Goal: Task Accomplishment & Management: Complete application form

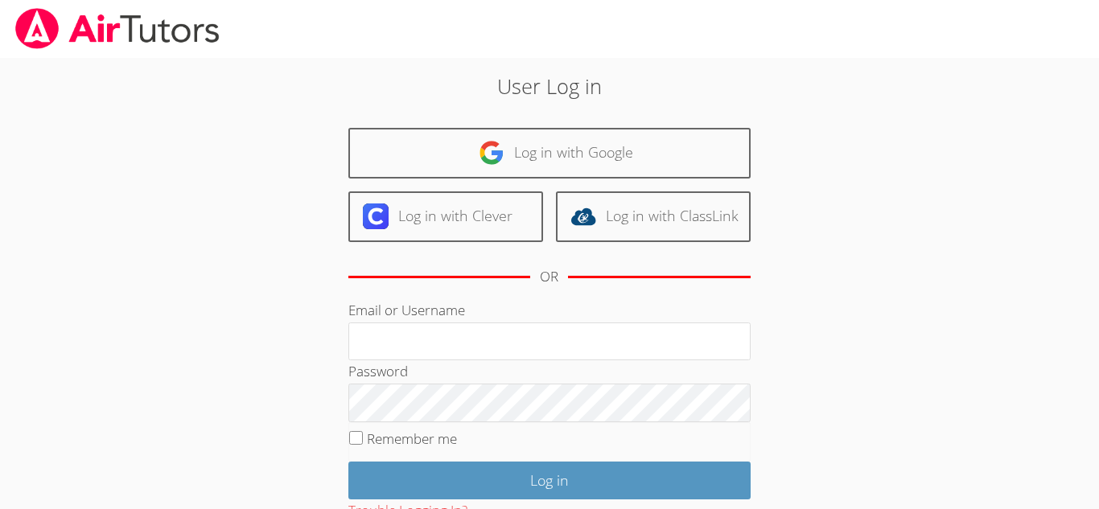
click at [513, 317] on div "Email or Username" at bounding box center [549, 329] width 402 height 61
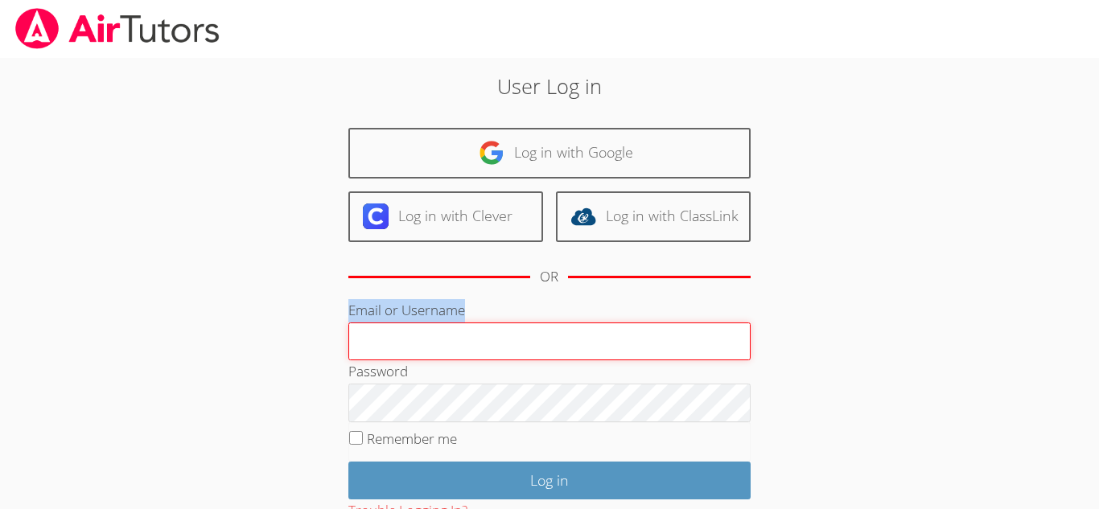
click at [515, 330] on input "Email or Username" at bounding box center [549, 341] width 402 height 39
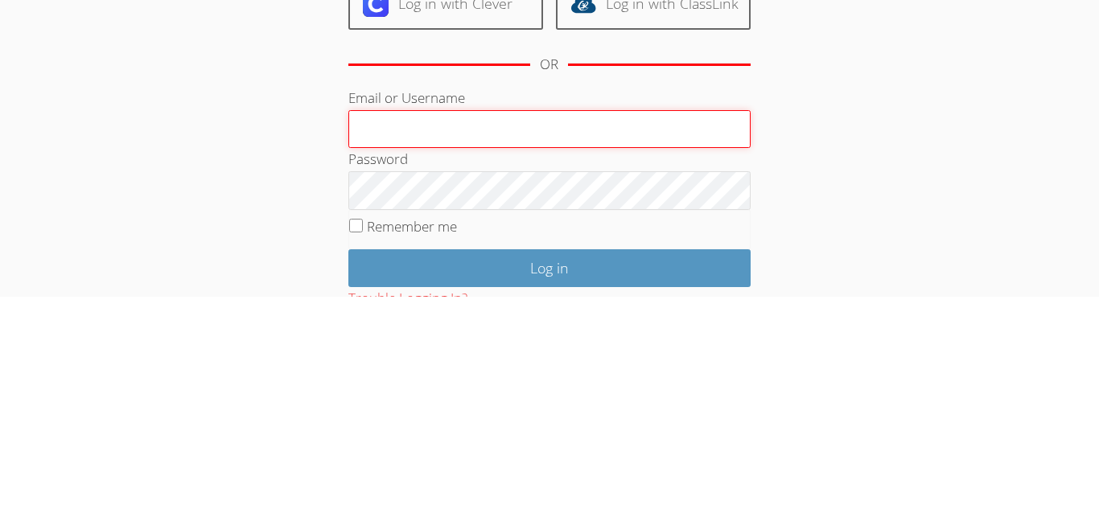
click at [458, 338] on input "Email or Username" at bounding box center [549, 341] width 402 height 39
type input "[EMAIL_ADDRESS][DOMAIN_NAME]"
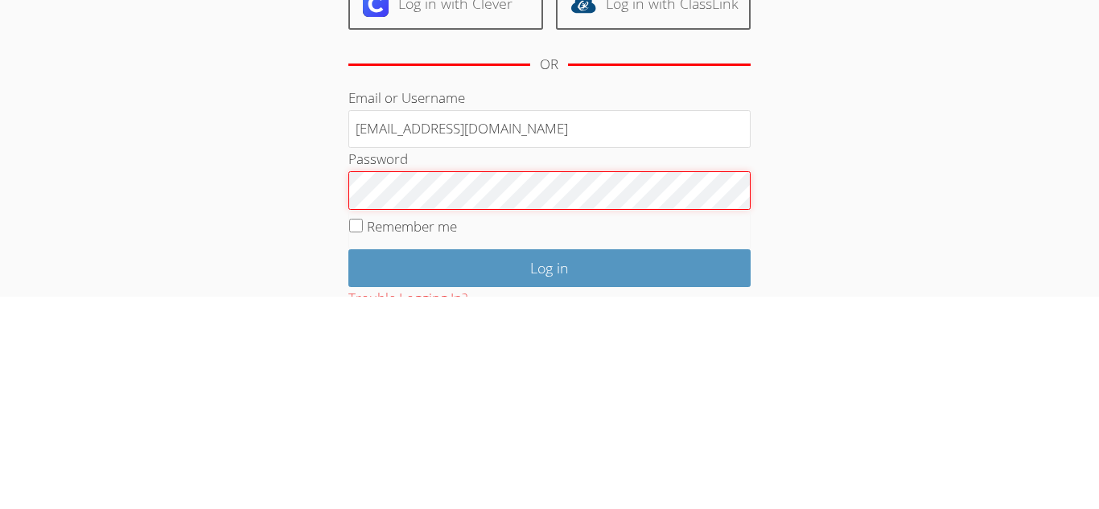
click at [348, 462] on input "Log in" at bounding box center [549, 481] width 402 height 38
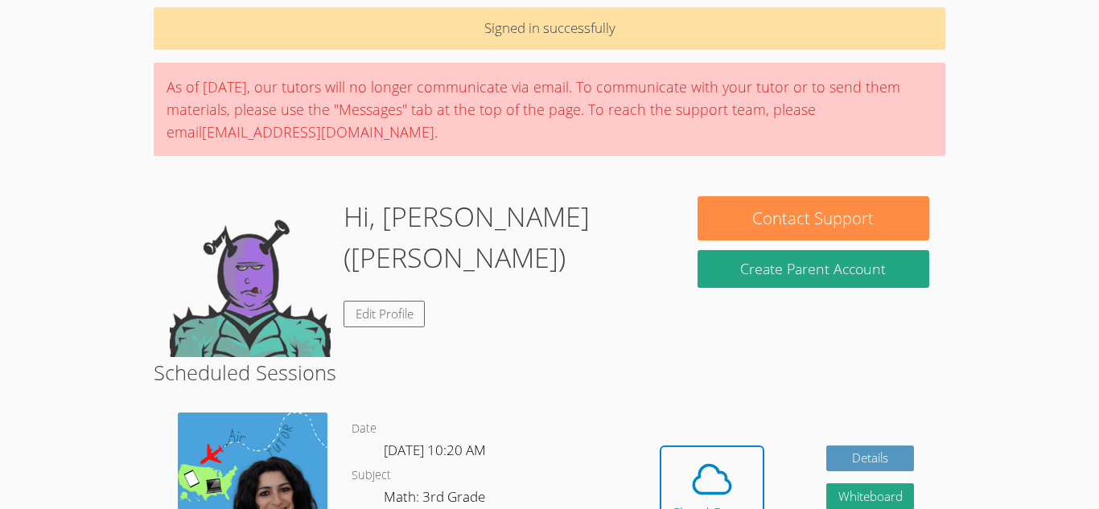
scroll to position [97, 0]
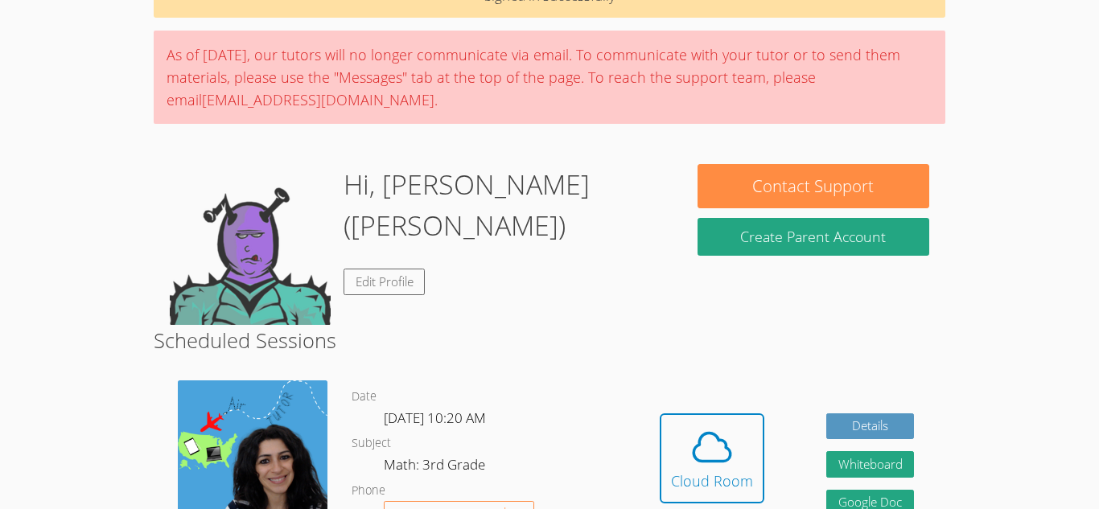
click at [692, 395] on div "Hidden Cloud Room Details Whiteboard Hidden Google Doc" at bounding box center [786, 470] width 316 height 204
click at [708, 425] on icon at bounding box center [711, 447] width 45 height 45
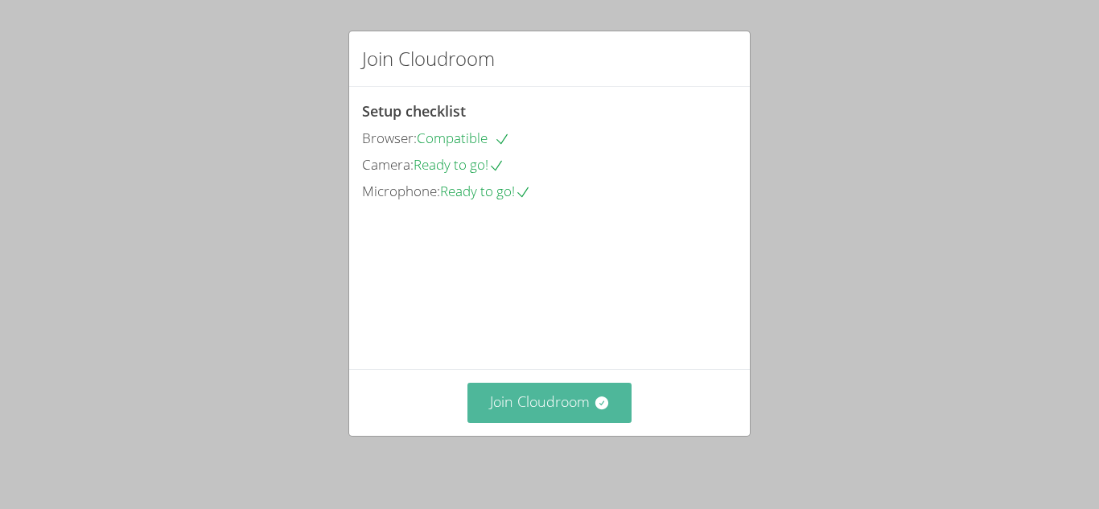
click at [602, 388] on button "Join Cloudroom" at bounding box center [549, 402] width 165 height 39
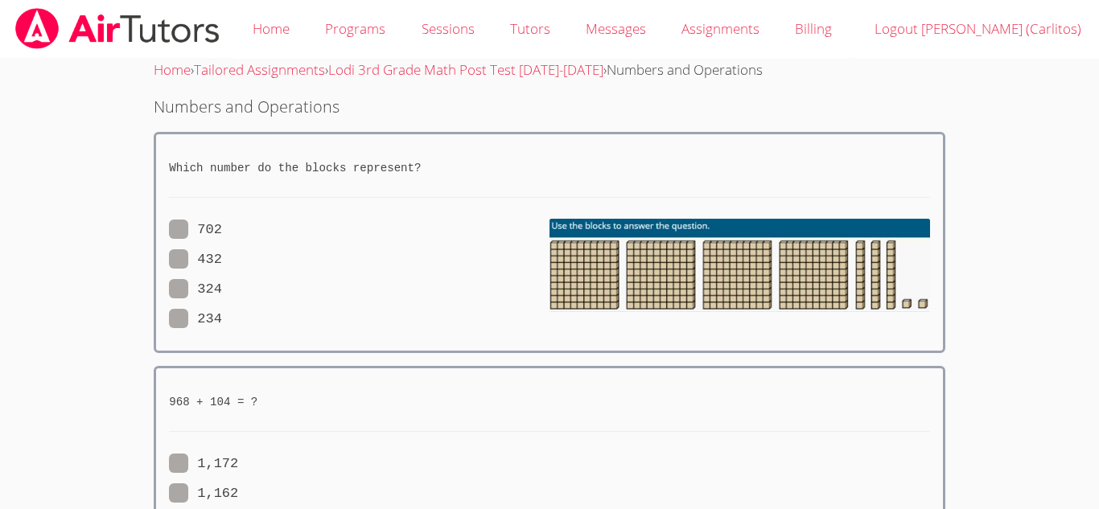
click at [188, 228] on label "702" at bounding box center [195, 230] width 53 height 21
click at [222, 228] on input "702" at bounding box center [229, 227] width 14 height 14
radio input "true"
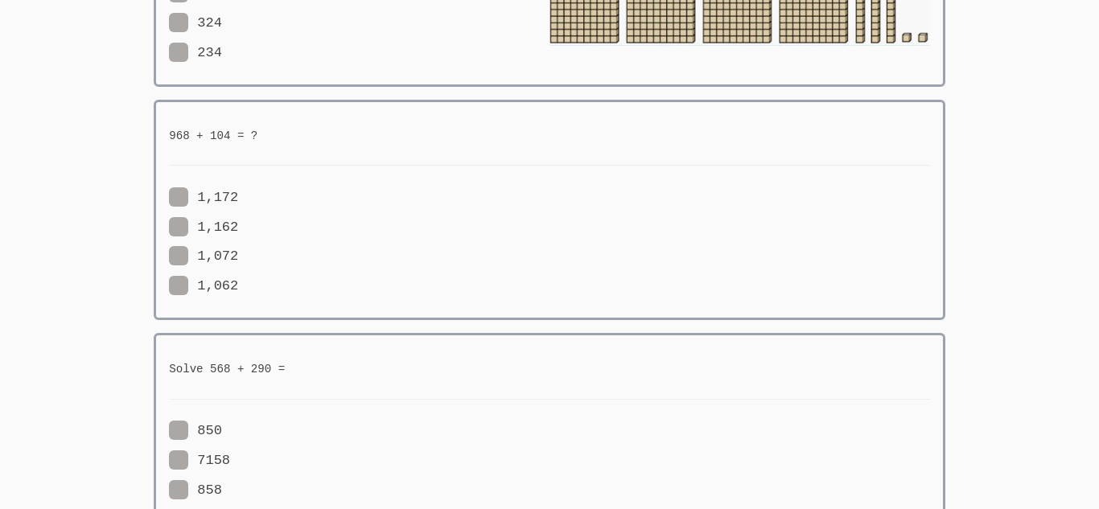
scroll to position [290, 0]
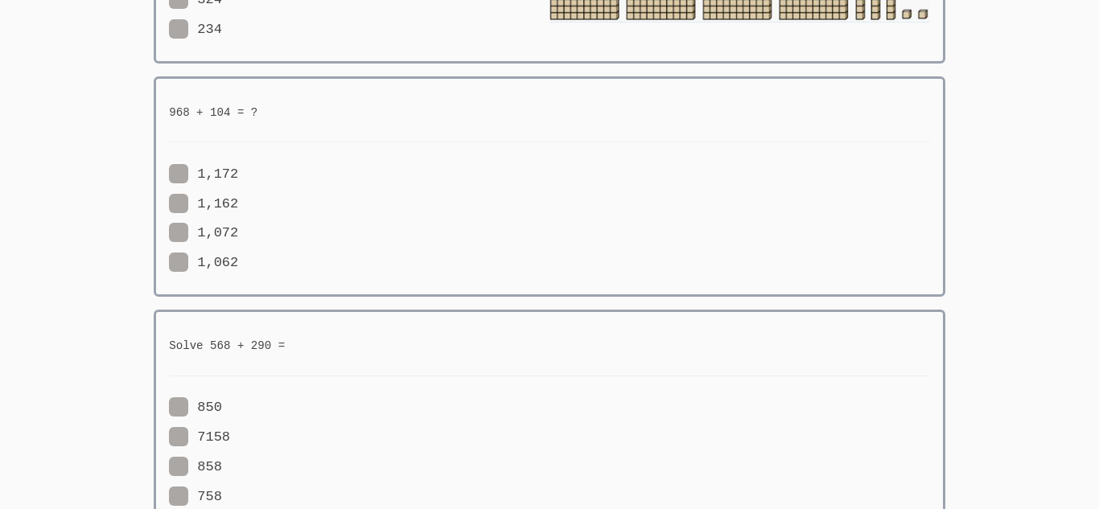
click at [238, 201] on span at bounding box center [238, 203] width 0 height 15
click at [238, 201] on input "1,162" at bounding box center [245, 201] width 14 height 14
radio input "true"
click at [230, 433] on span at bounding box center [230, 436] width 0 height 15
click at [230, 433] on input "7158" at bounding box center [237, 434] width 14 height 14
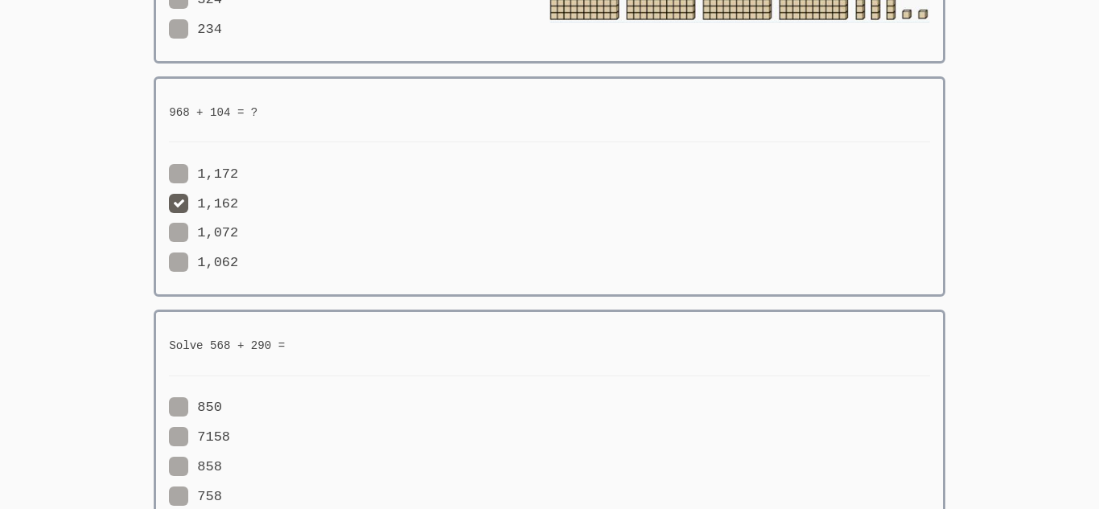
radio input "true"
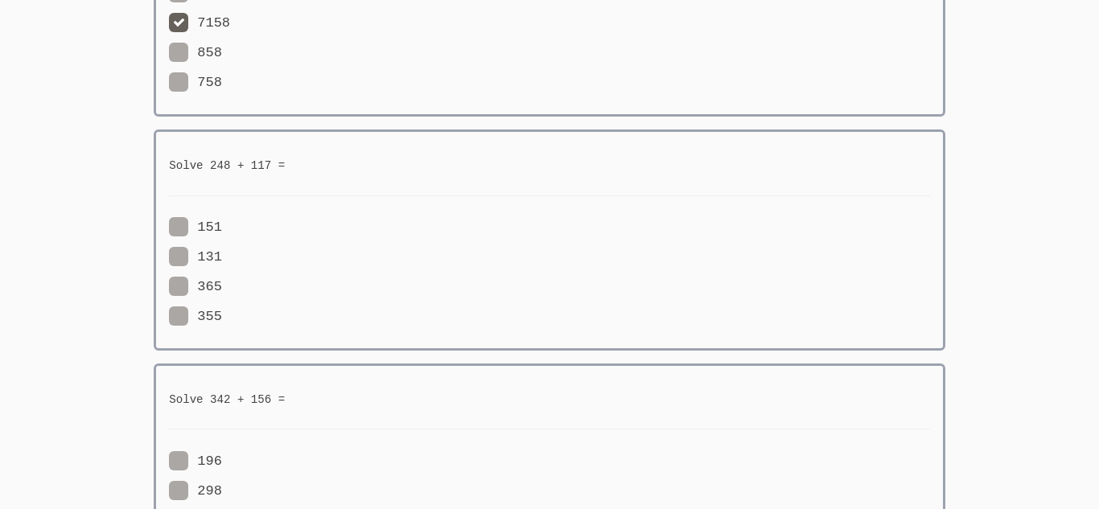
scroll to position [708, 0]
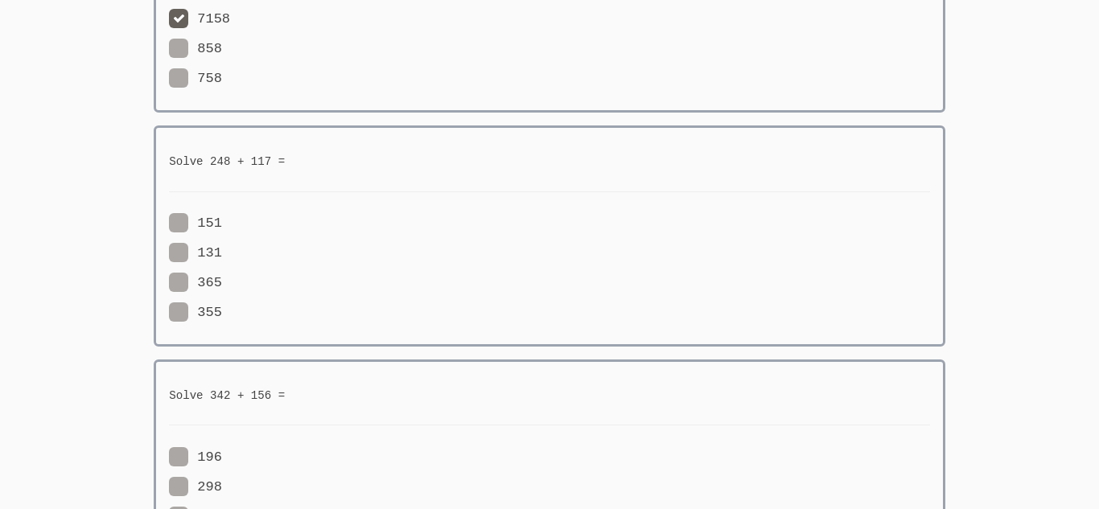
click at [222, 278] on span at bounding box center [222, 282] width 0 height 15
click at [222, 278] on input "365" at bounding box center [229, 280] width 14 height 14
radio input "true"
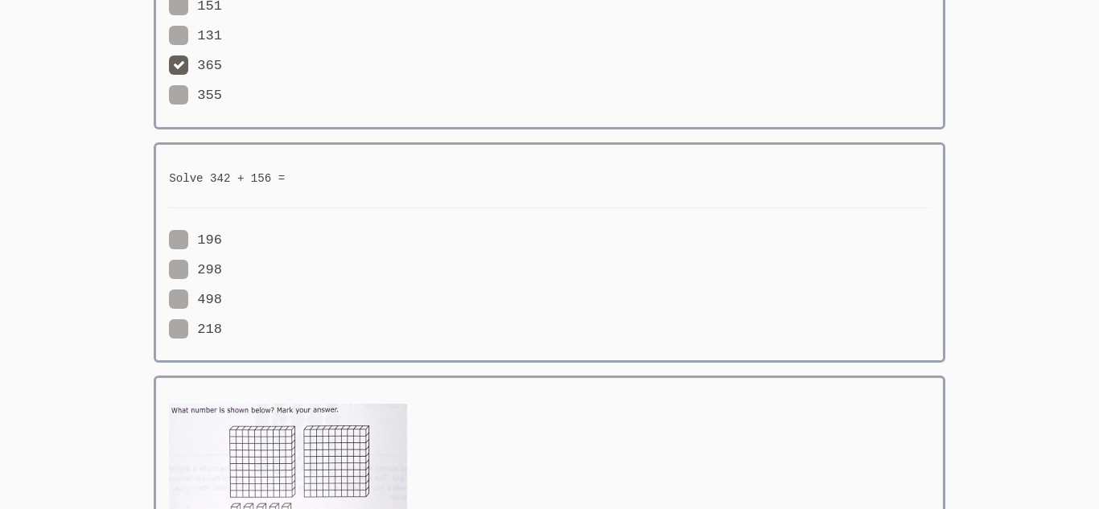
scroll to position [933, 0]
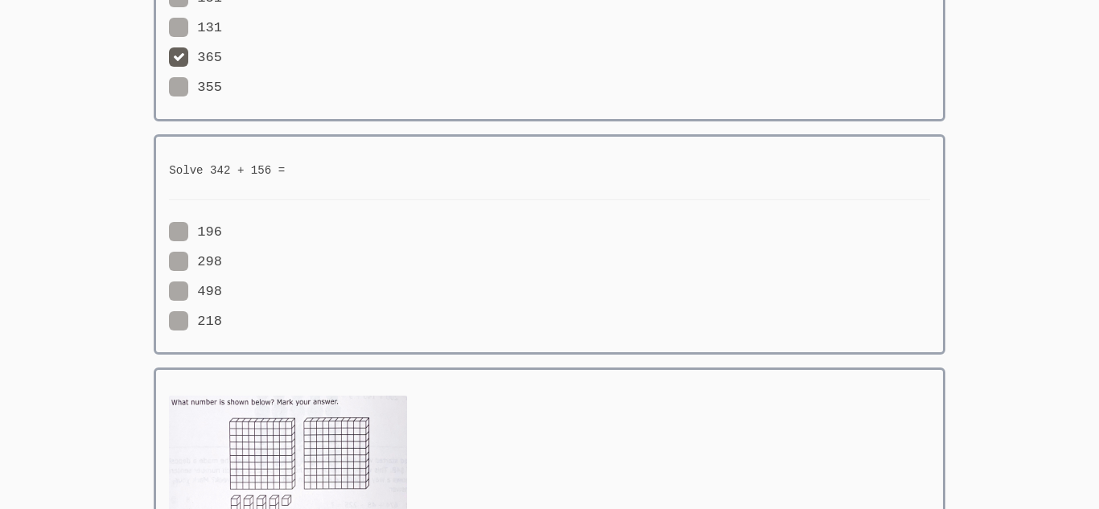
click at [222, 289] on span at bounding box center [222, 291] width 0 height 15
click at [222, 289] on input "498" at bounding box center [229, 288] width 14 height 14
radio input "true"
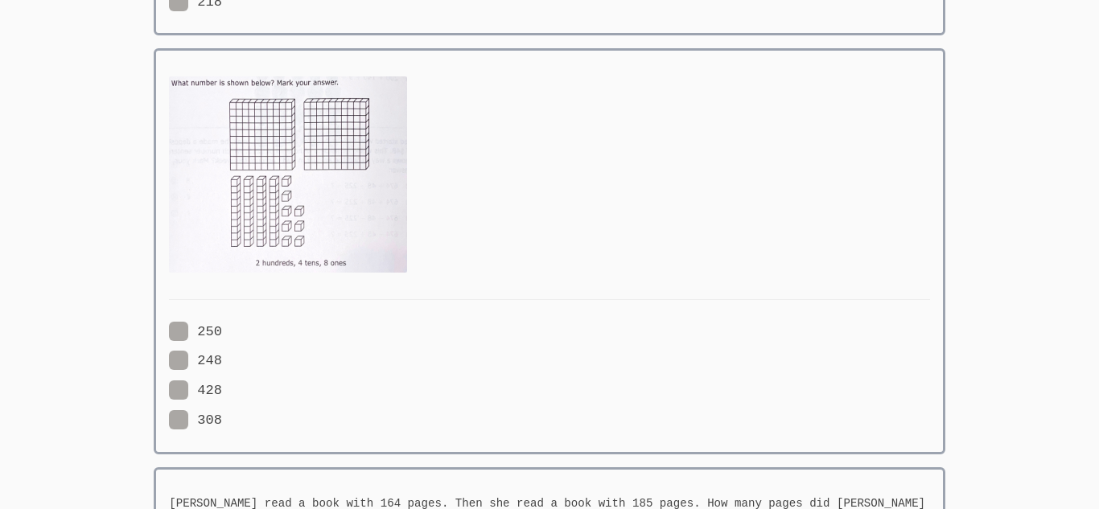
scroll to position [1255, 0]
click at [222, 384] on span at bounding box center [222, 387] width 0 height 15
click at [222, 384] on input "428" at bounding box center [229, 385] width 14 height 14
radio input "true"
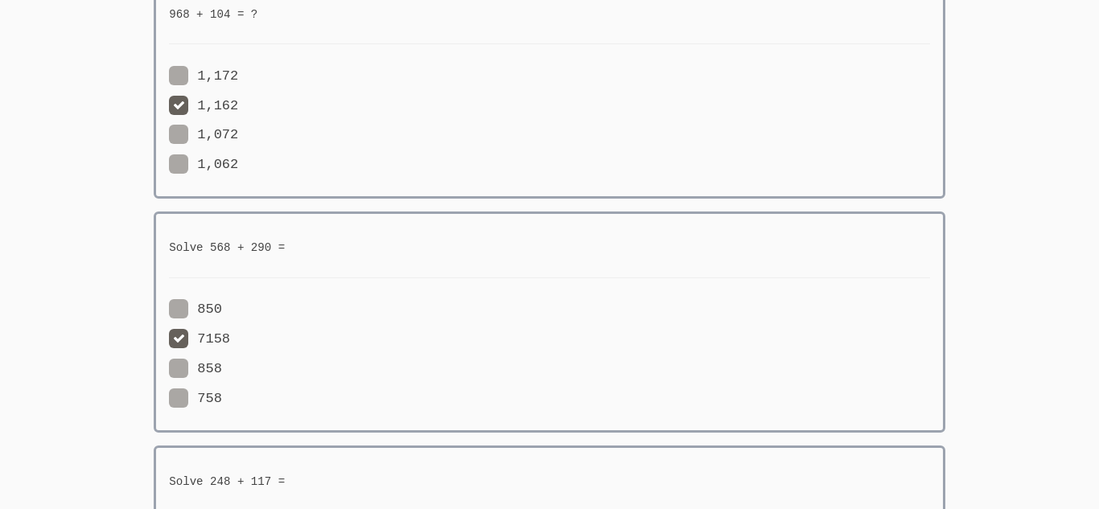
scroll to position [386, 0]
click at [238, 163] on span at bounding box center [238, 165] width 0 height 15
click at [238, 163] on input "1,062" at bounding box center [245, 163] width 14 height 14
radio input "true"
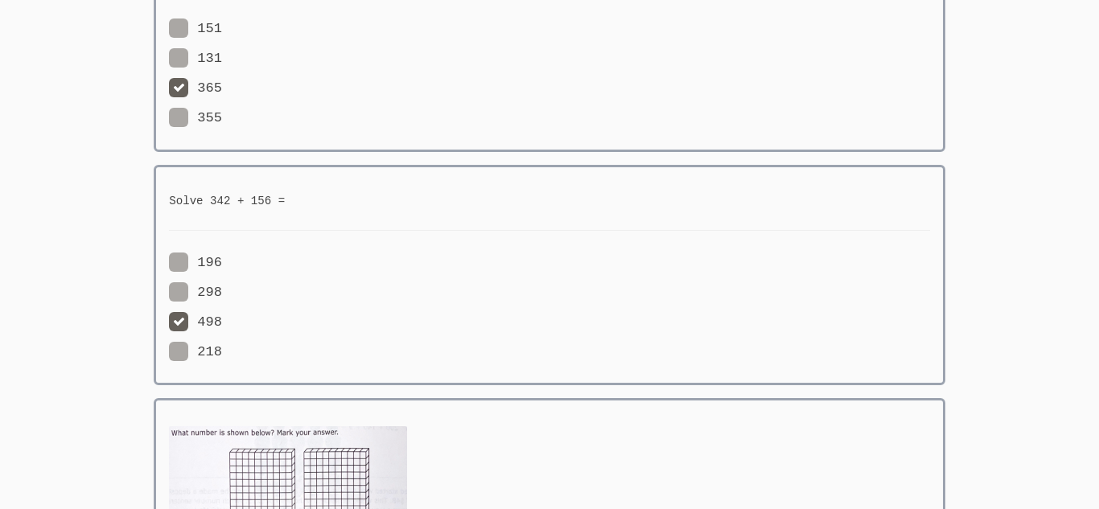
scroll to position [901, 0]
click at [171, 107] on div "151 131 365 355" at bounding box center [359, 75] width 380 height 113
click at [222, 121] on span at bounding box center [222, 119] width 0 height 15
click at [222, 121] on input "355" at bounding box center [229, 116] width 14 height 14
radio input "true"
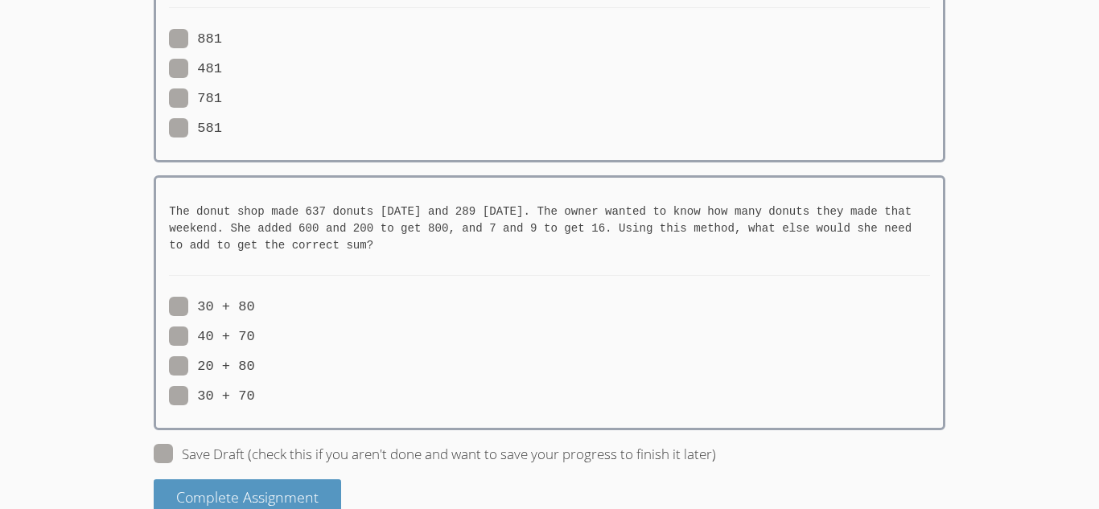
scroll to position [2311, 0]
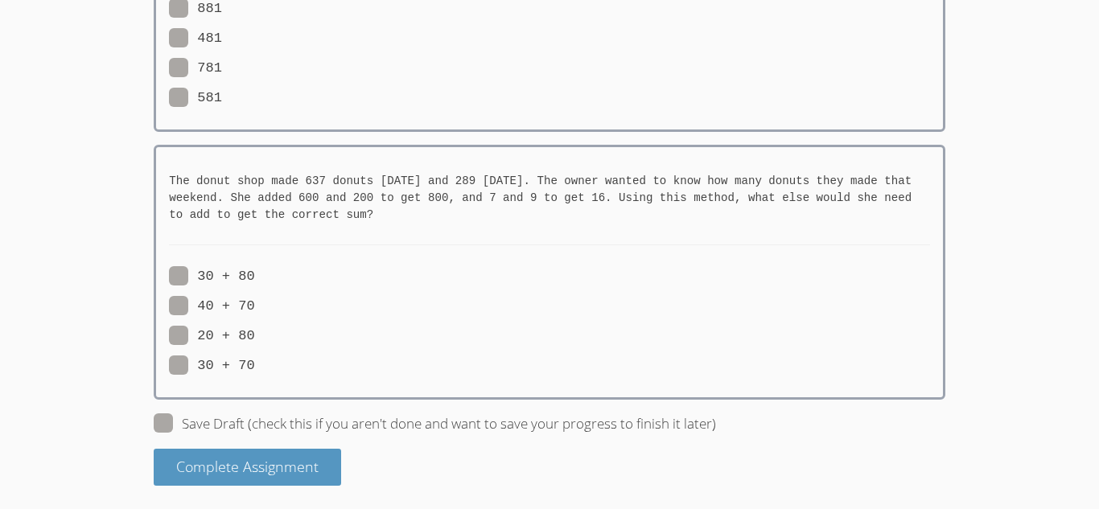
click at [255, 368] on span at bounding box center [255, 365] width 0 height 15
click at [255, 368] on input "30 + 70" at bounding box center [262, 362] width 14 height 14
radio input "true"
click at [222, 60] on span at bounding box center [222, 67] width 0 height 15
click at [222, 60] on input "781" at bounding box center [229, 65] width 14 height 14
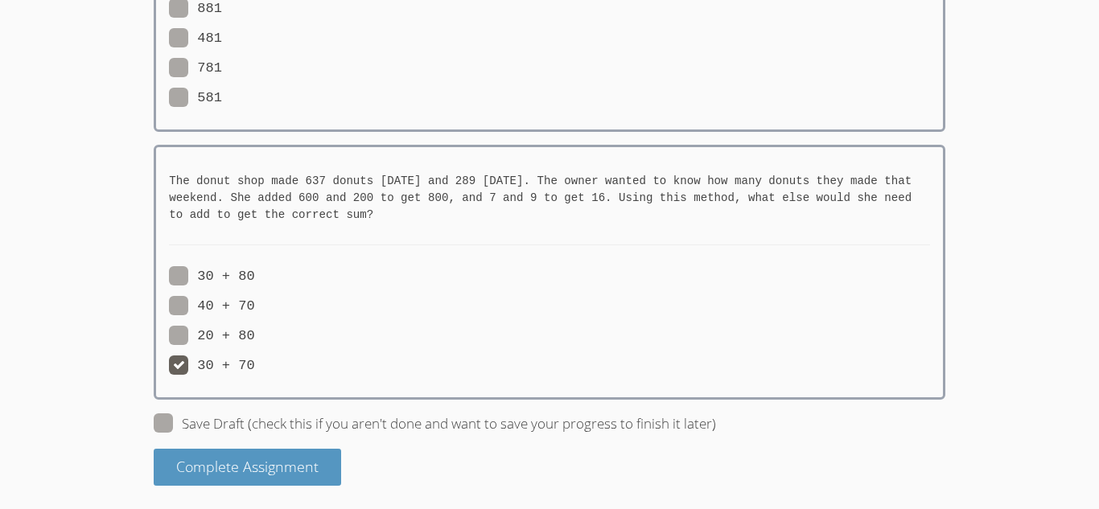
radio input "true"
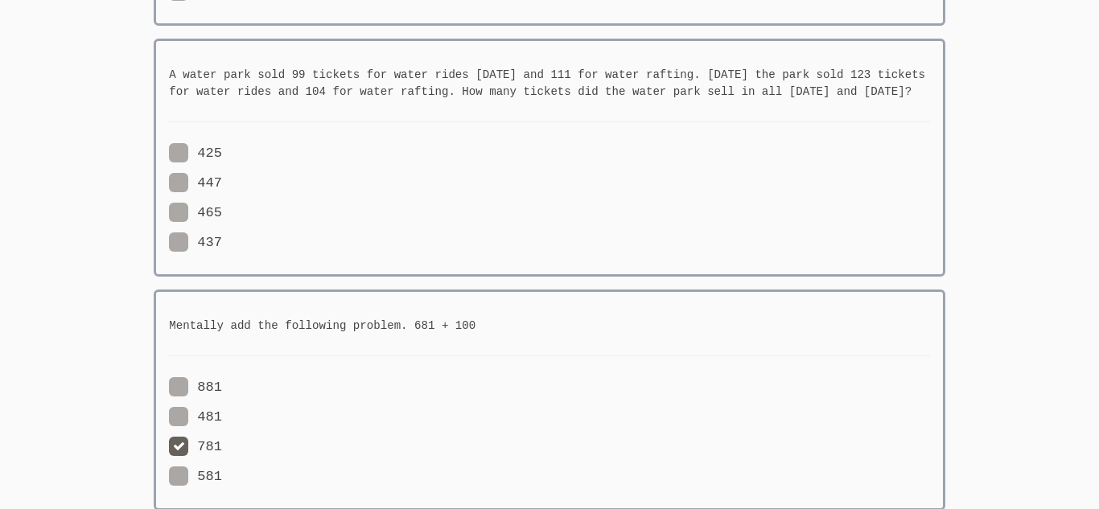
scroll to position [1930, 0]
click at [222, 207] on span at bounding box center [222, 214] width 0 height 15
click at [222, 207] on input "465" at bounding box center [229, 211] width 14 height 14
radio input "true"
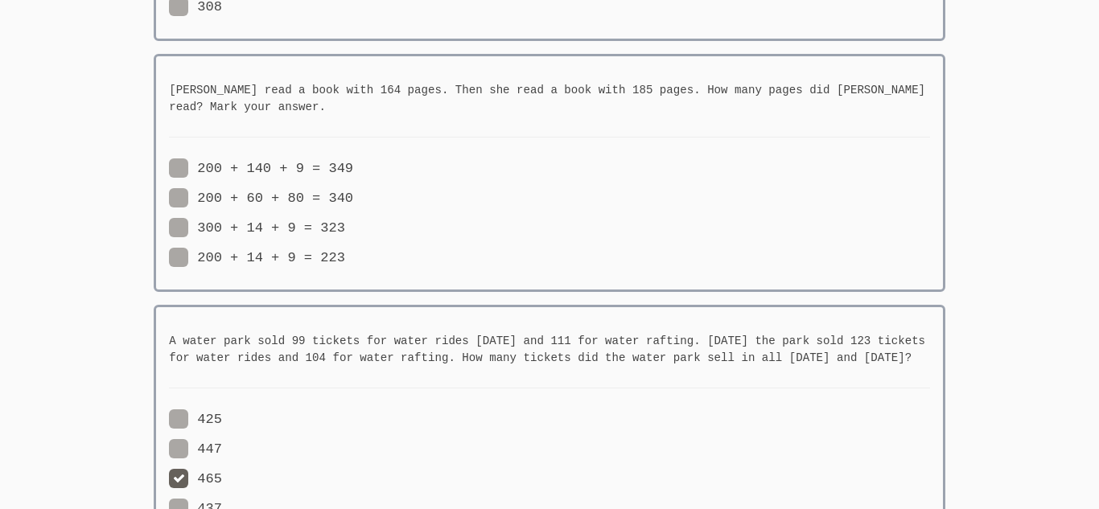
scroll to position [1641, 0]
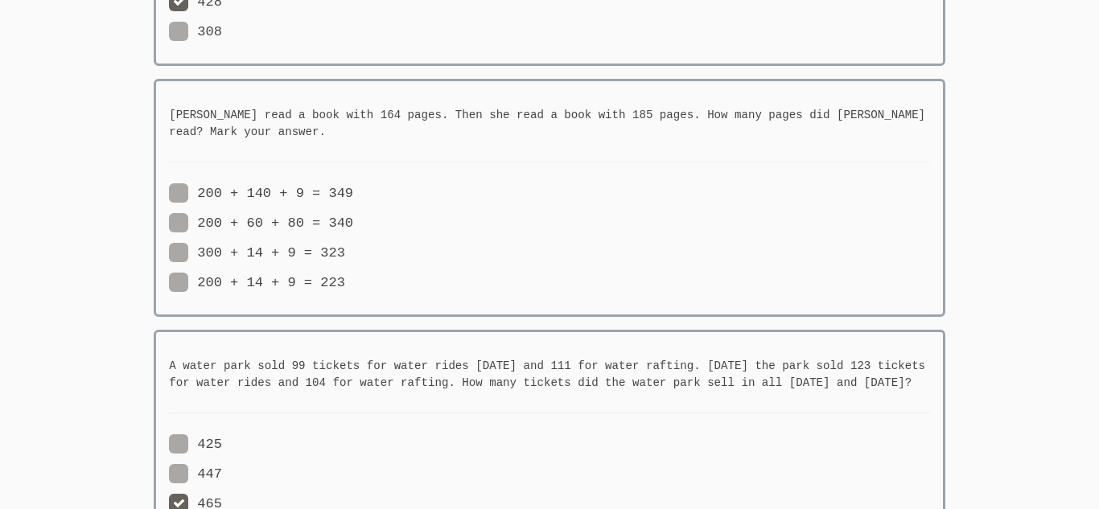
click at [345, 281] on span at bounding box center [345, 282] width 0 height 15
click at [345, 281] on input "200 + 14 + 9 = 223" at bounding box center [352, 280] width 14 height 14
radio input "true"
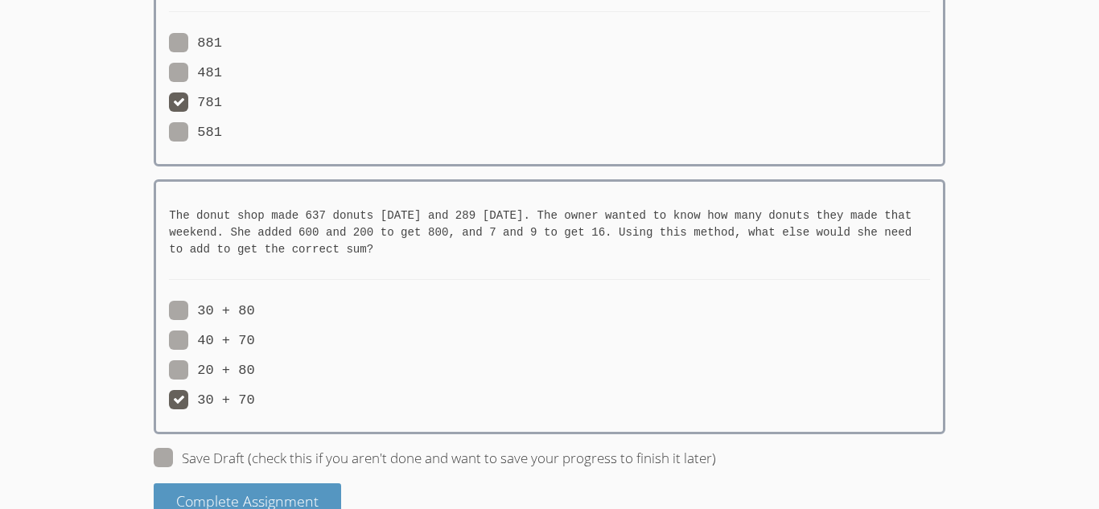
scroll to position [2311, 0]
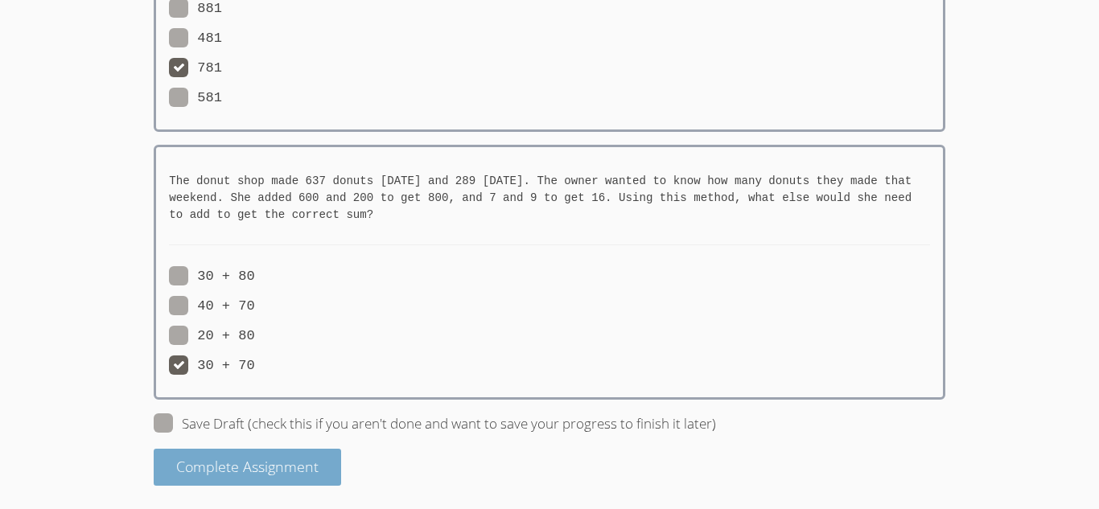
click at [242, 457] on span "Complete Assignment" at bounding box center [247, 466] width 142 height 19
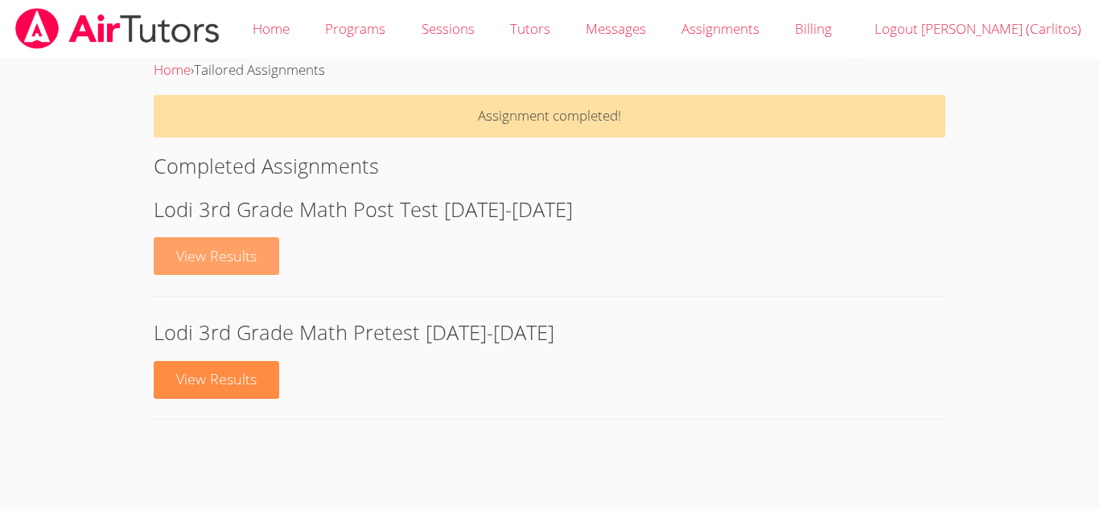
click at [203, 259] on link "View Results" at bounding box center [216, 256] width 125 height 38
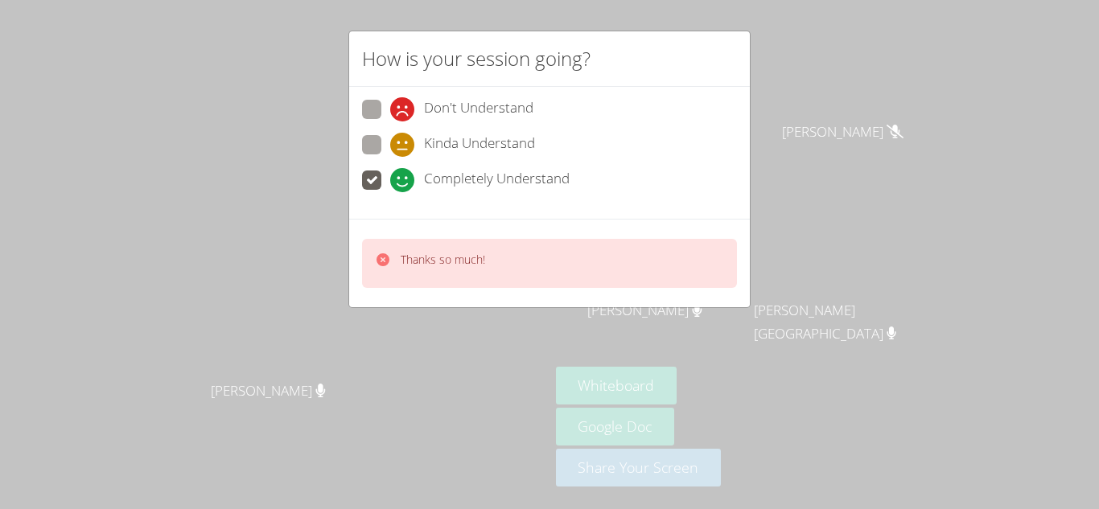
click at [445, 239] on div "Thanks so much!" at bounding box center [549, 263] width 375 height 49
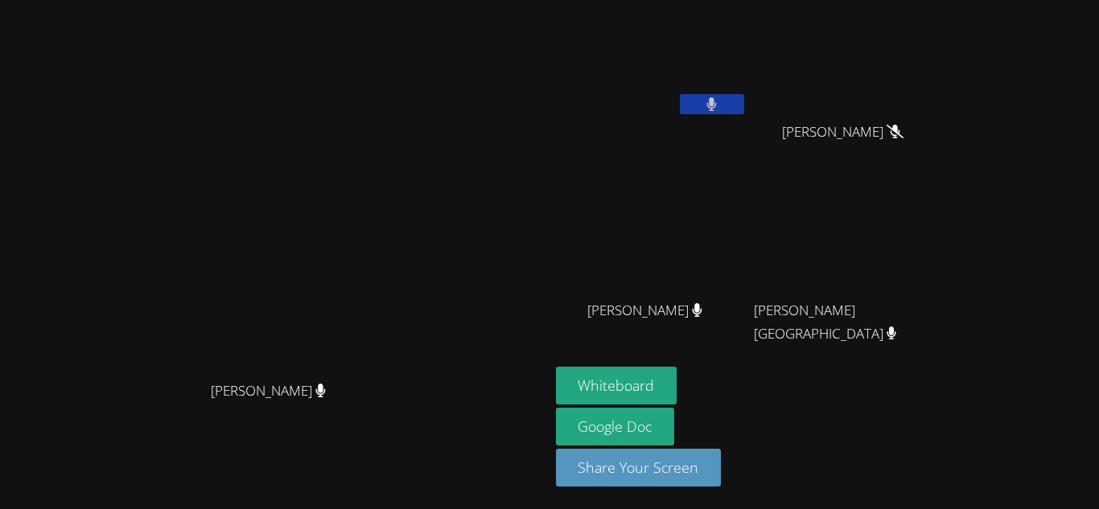
click at [395, 251] on video at bounding box center [274, 223] width 241 height 302
